Goal: Go to known website: Access a specific website the user already knows

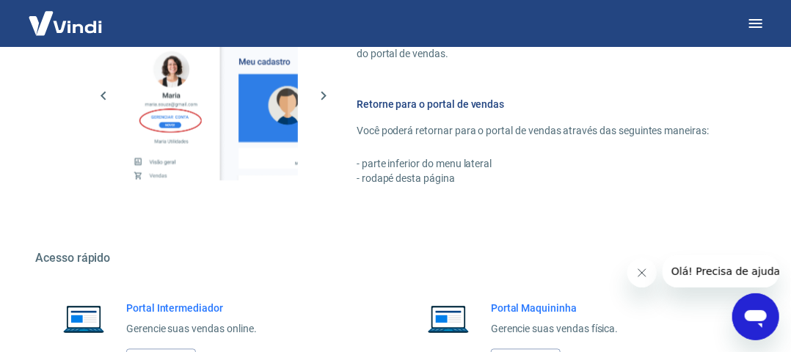
scroll to position [928, 0]
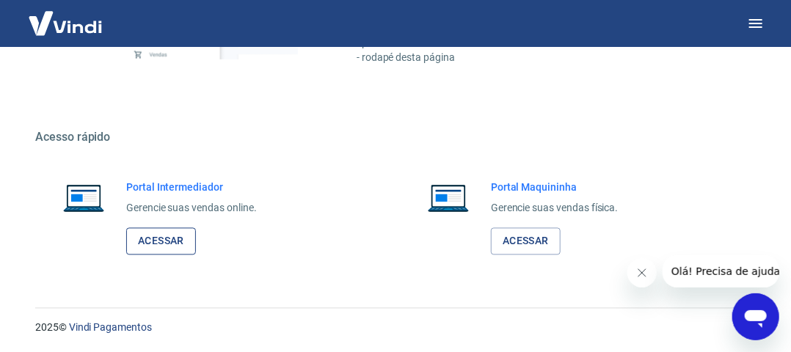
click at [169, 234] on link "Acessar" at bounding box center [161, 241] width 70 height 27
